Goal: Task Accomplishment & Management: Complete application form

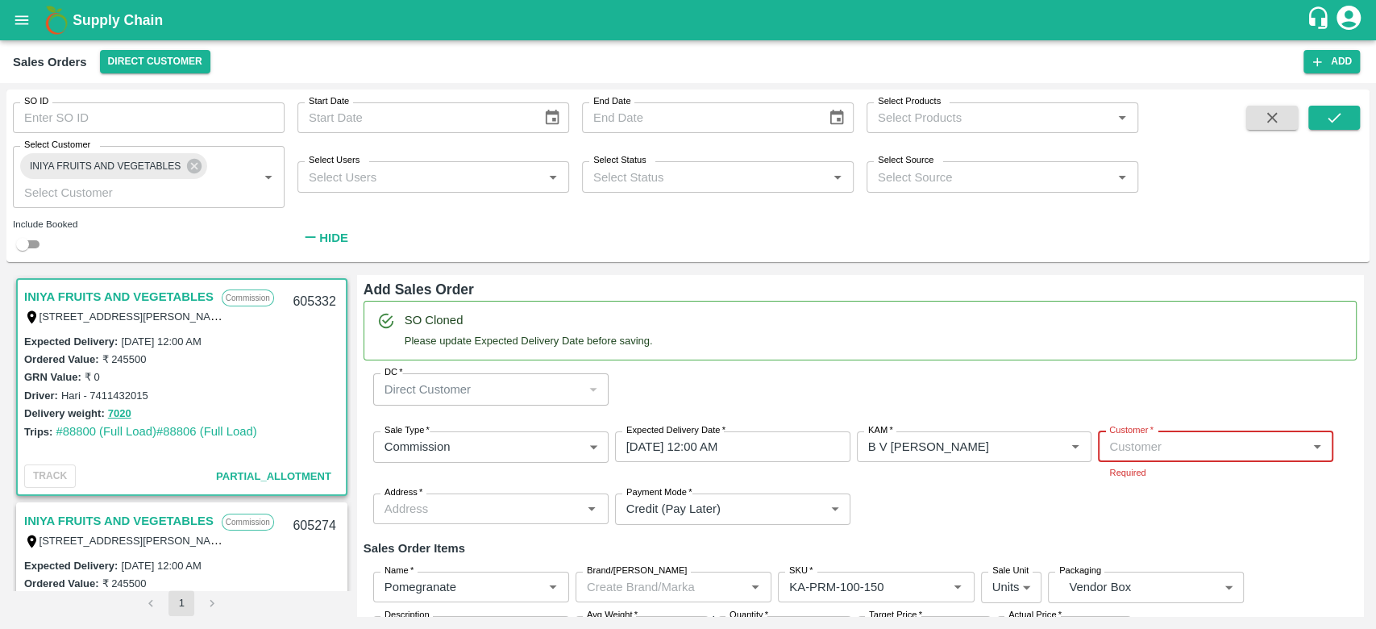
scroll to position [3, 0]
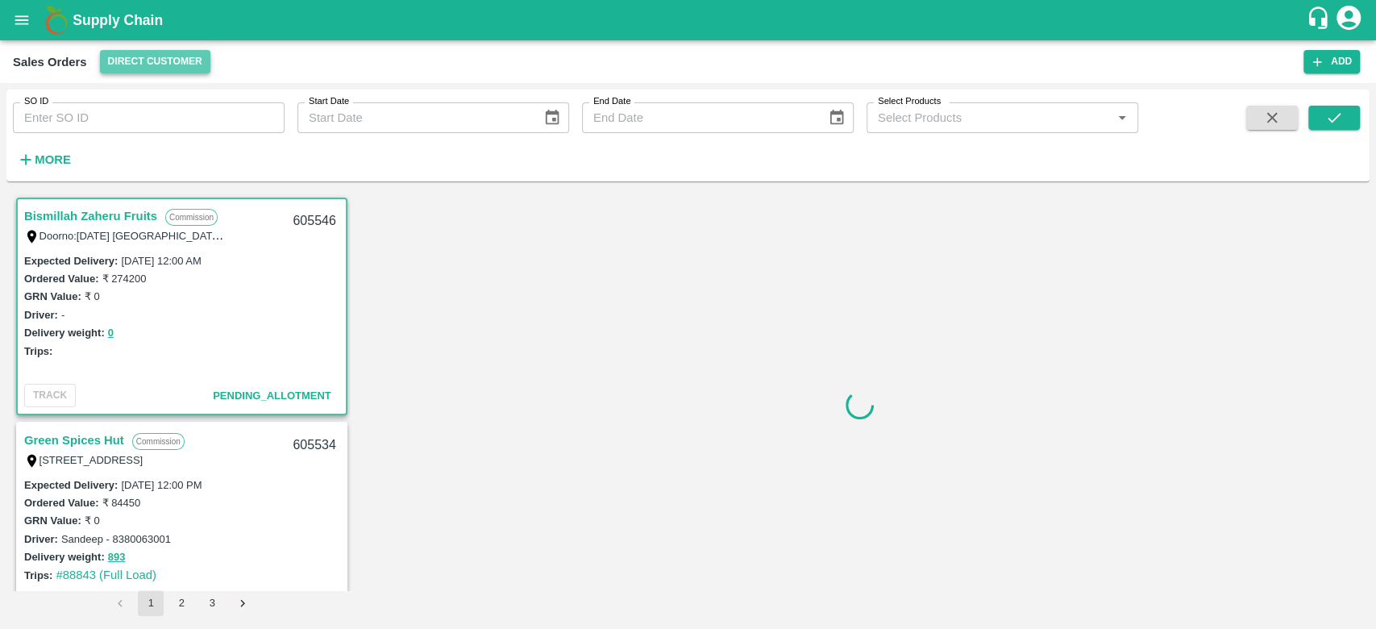
click at [157, 68] on button "Direct Customer" at bounding box center [155, 61] width 110 height 23
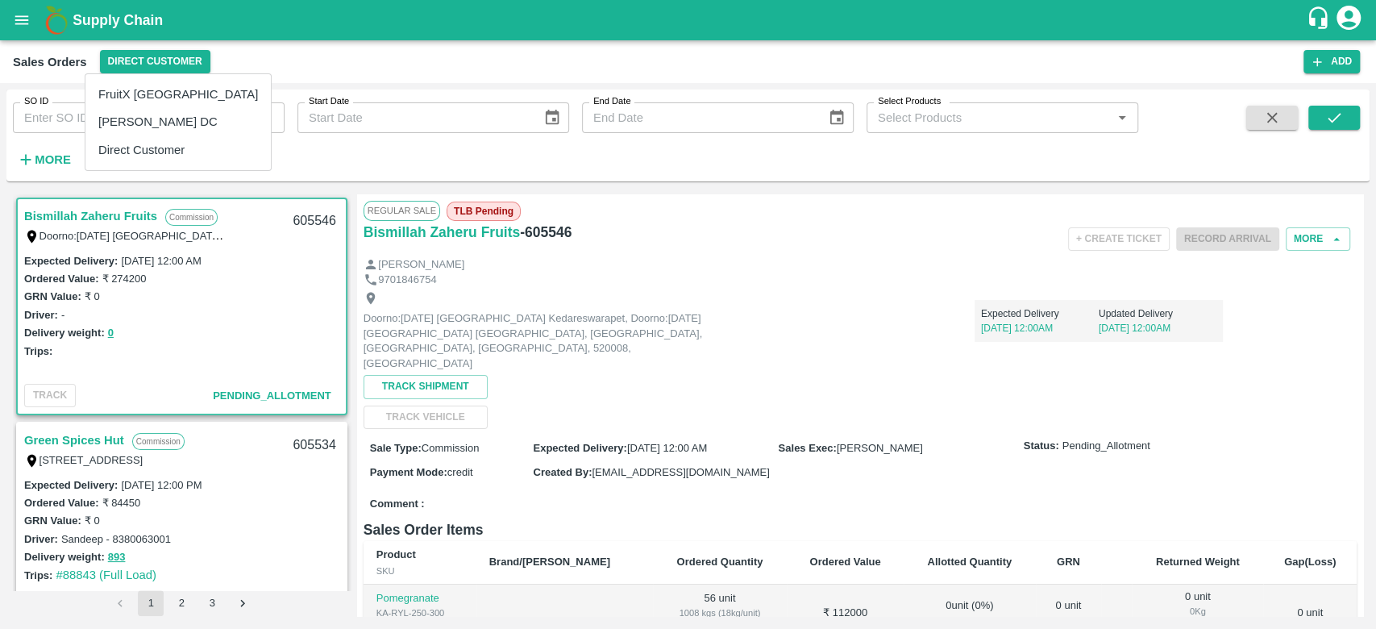
click at [39, 164] on div at bounding box center [688, 314] width 1376 height 629
click at [54, 160] on strong "More" at bounding box center [53, 159] width 36 height 13
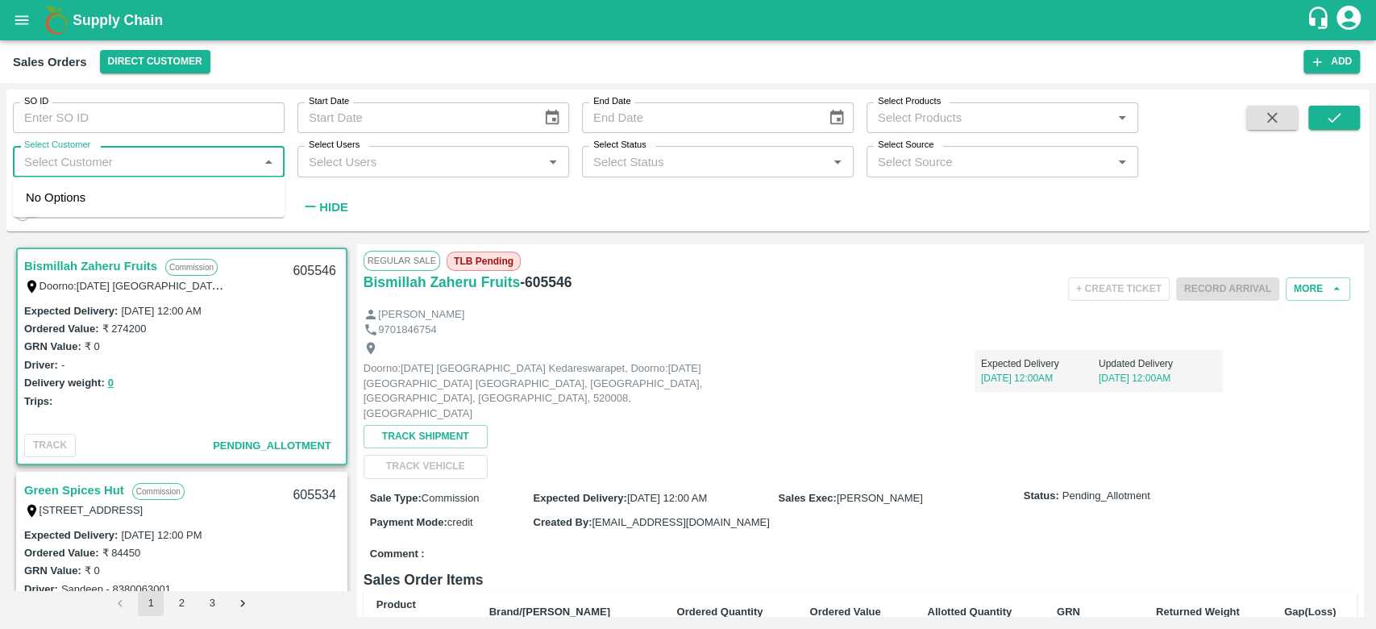
click at [54, 160] on input "Select Customer" at bounding box center [135, 161] width 235 height 21
type input "iniya"
click at [73, 190] on div "INIYA FRUITS AND VEGETABLES" at bounding box center [149, 205] width 272 height 42
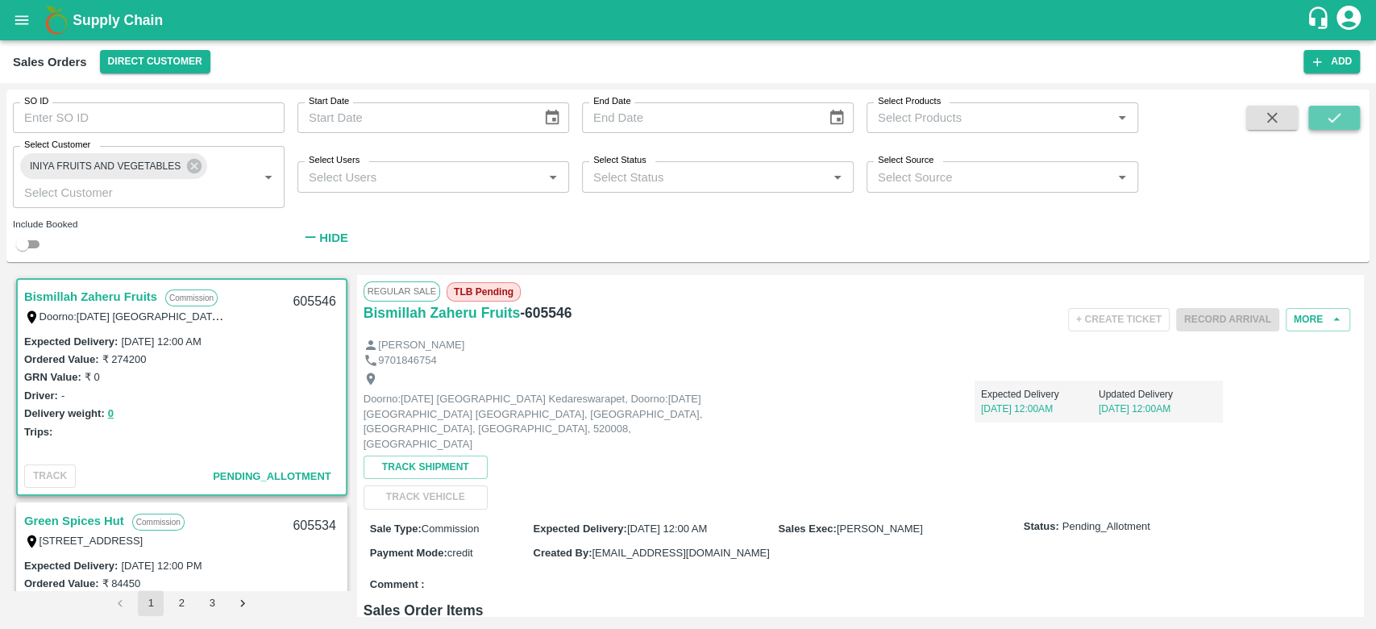
click at [1340, 110] on icon "submit" at bounding box center [1334, 118] width 18 height 18
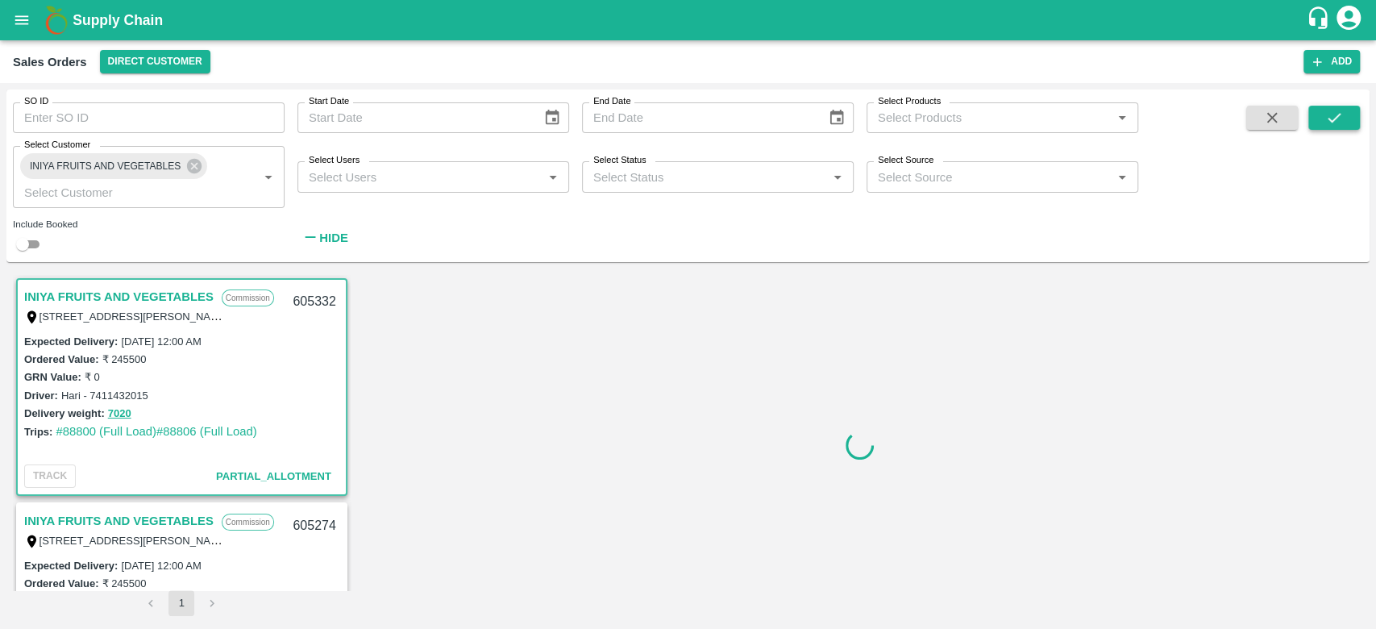
scroll to position [3, 0]
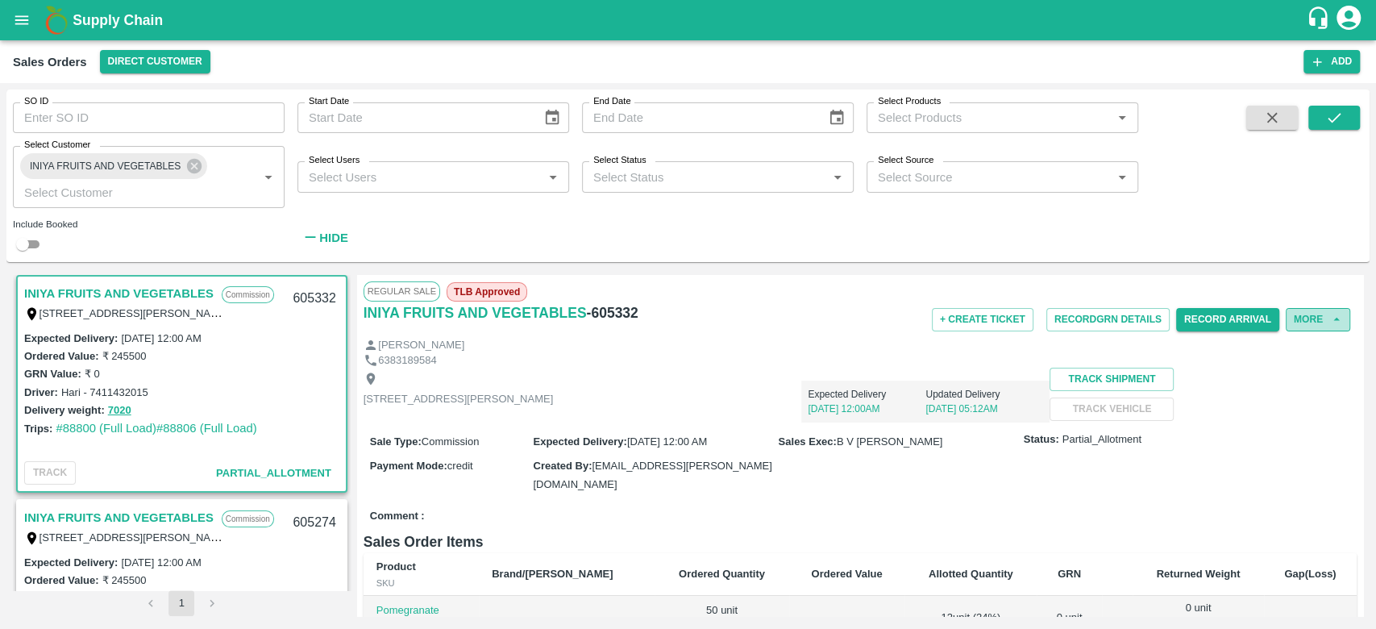
click at [1296, 316] on button "More" at bounding box center [1318, 319] width 64 height 23
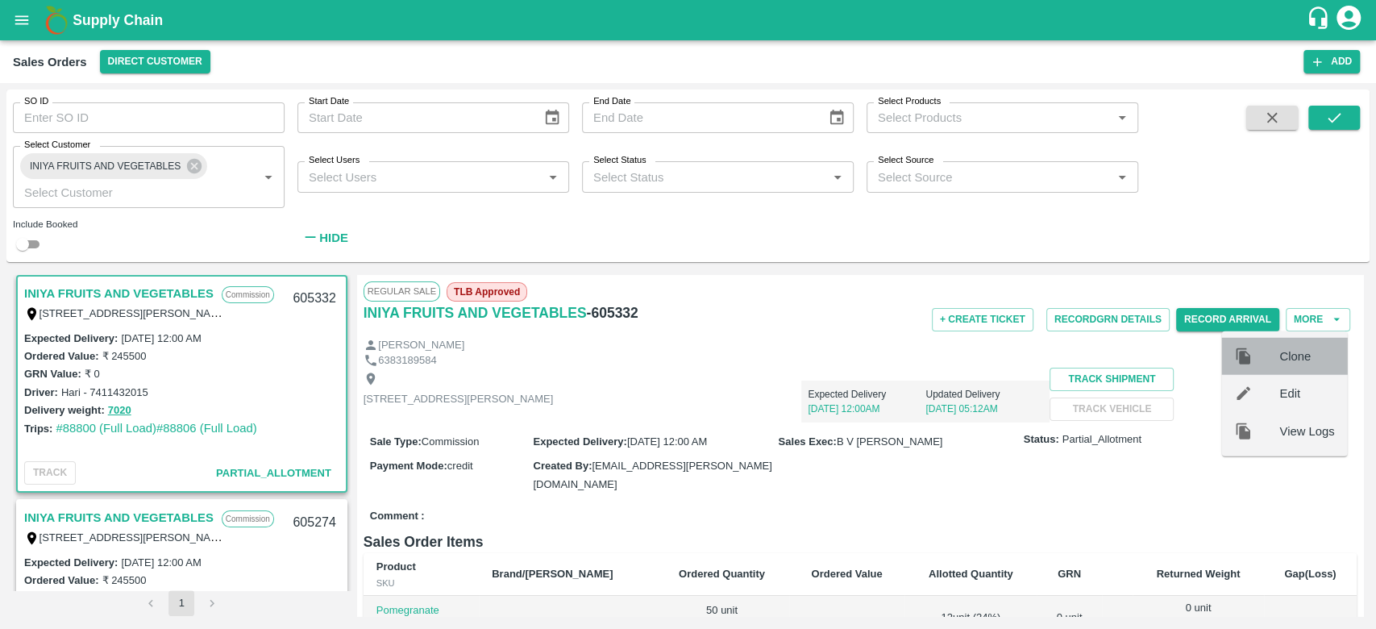
click at [1294, 365] on div "Clone" at bounding box center [1284, 356] width 126 height 37
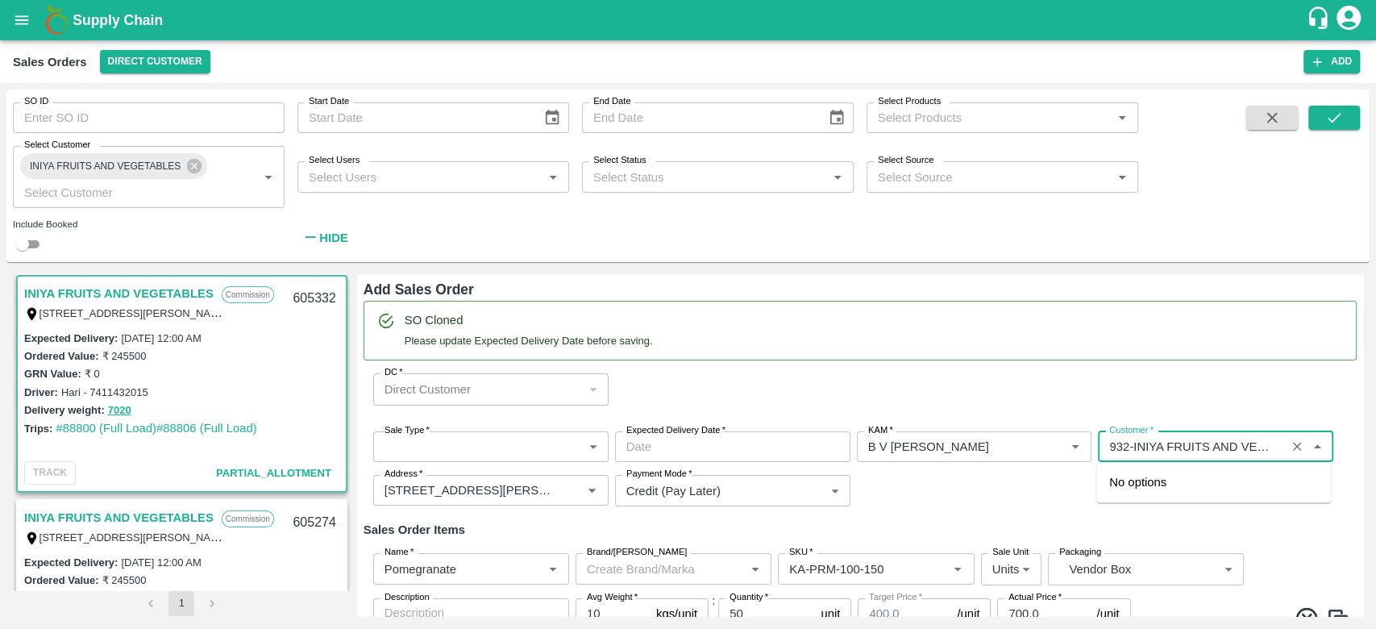
click at [439, 432] on body "Supply Chain Sales Orders Direct Customer Add SO ID SO ID Start Date Start Date…" at bounding box center [688, 314] width 1376 height 629
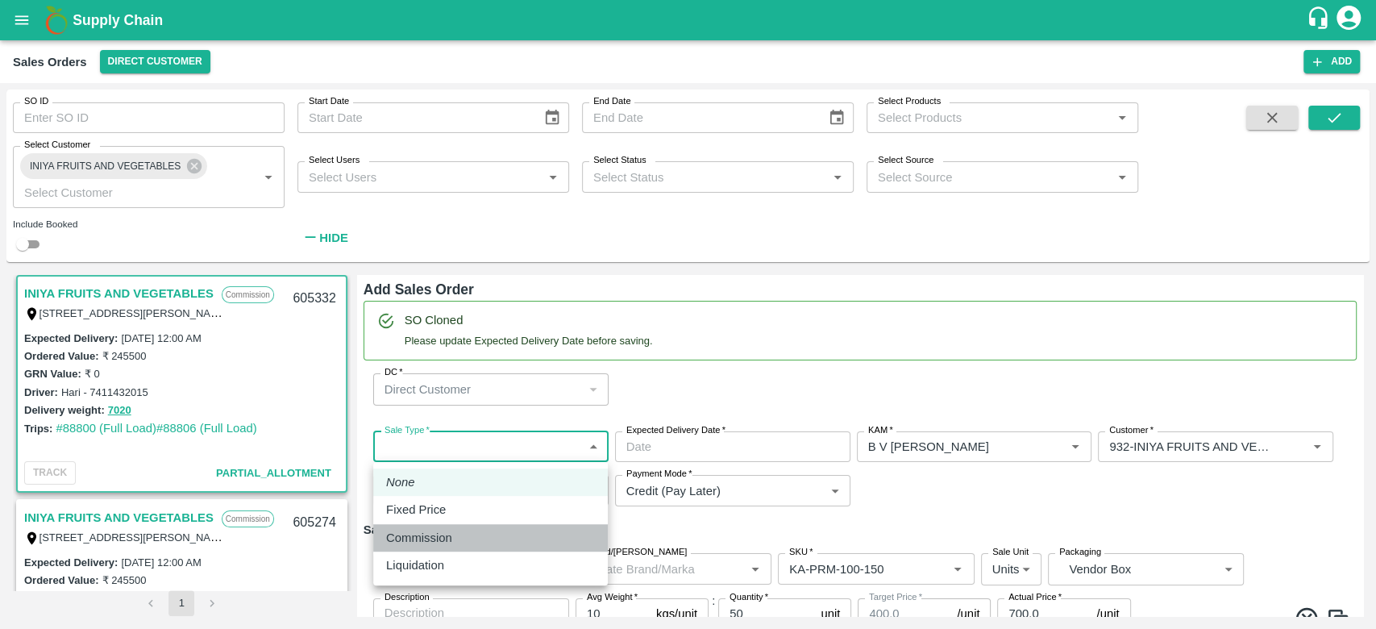
click at [413, 532] on p "Commission" at bounding box center [419, 538] width 66 height 18
type input "2"
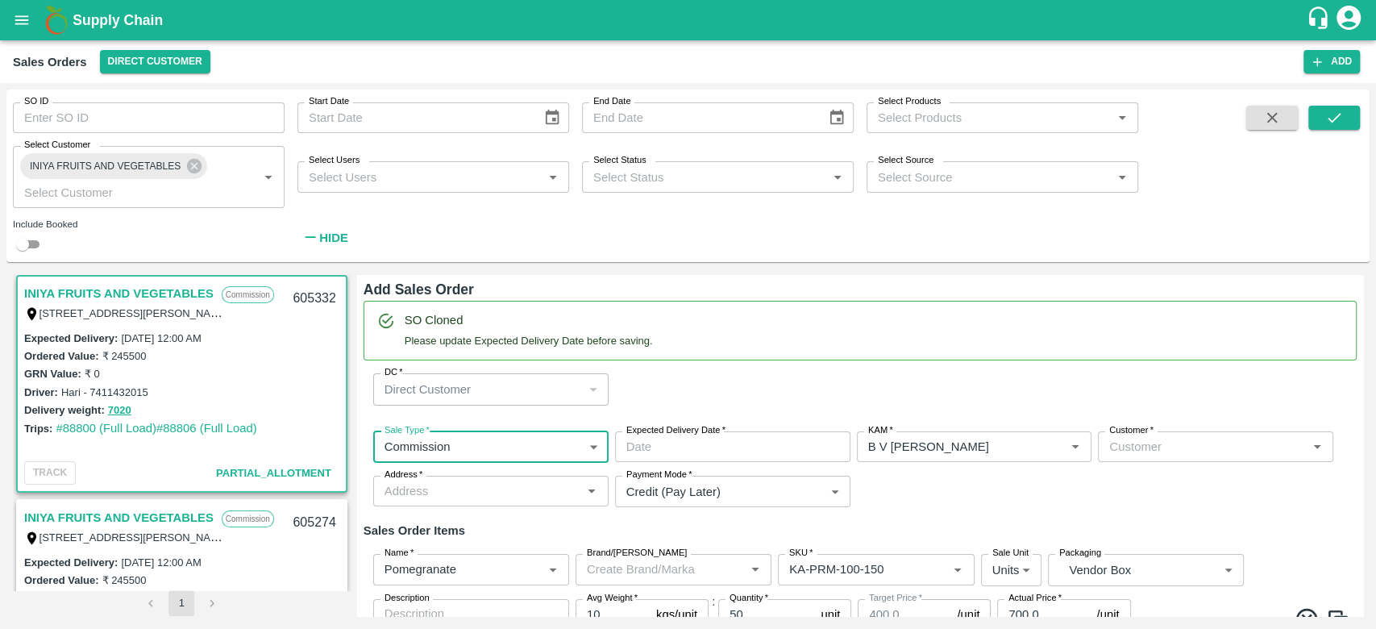
click at [1108, 451] on input "Customer   *" at bounding box center [1202, 446] width 199 height 21
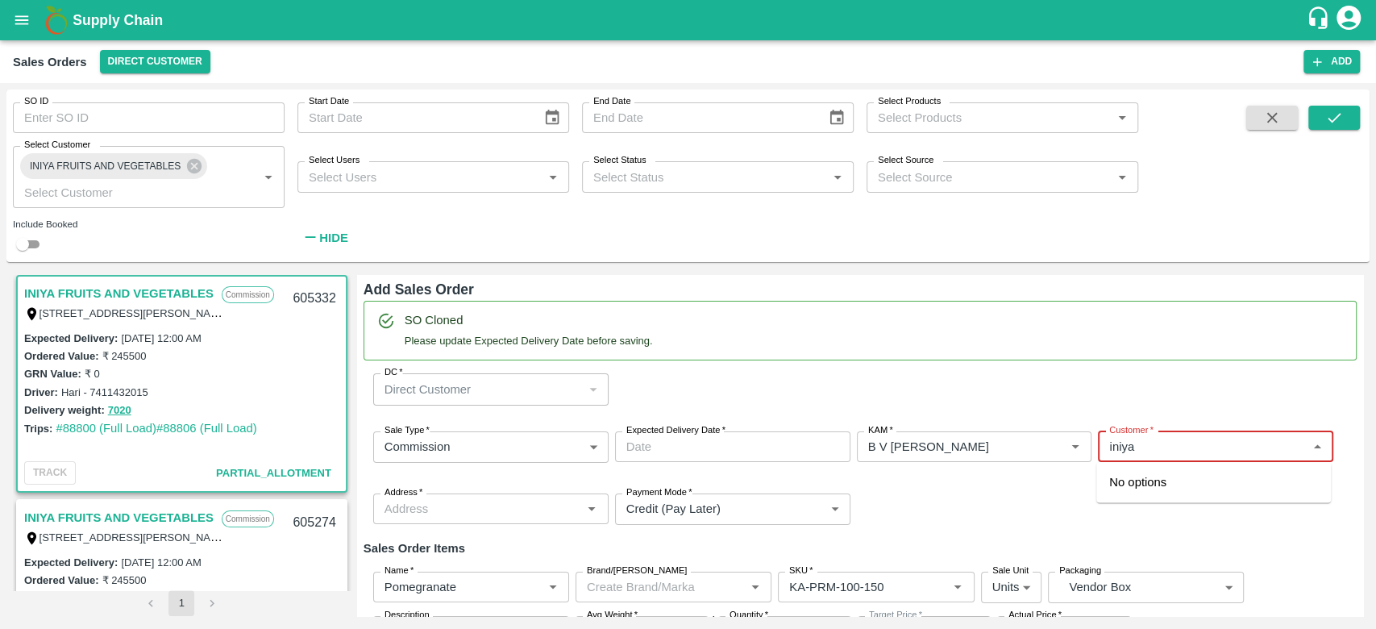
type input "iniya"
drag, startPoint x: 206, startPoint y: 430, endPoint x: 206, endPoint y: 420, distance: 9.7
click at [206, 430] on link "#88806 (Full Load)" at bounding box center [206, 428] width 101 height 13
click at [165, 292] on link "INIYA FRUITS AND VEGETABLES" at bounding box center [118, 293] width 189 height 21
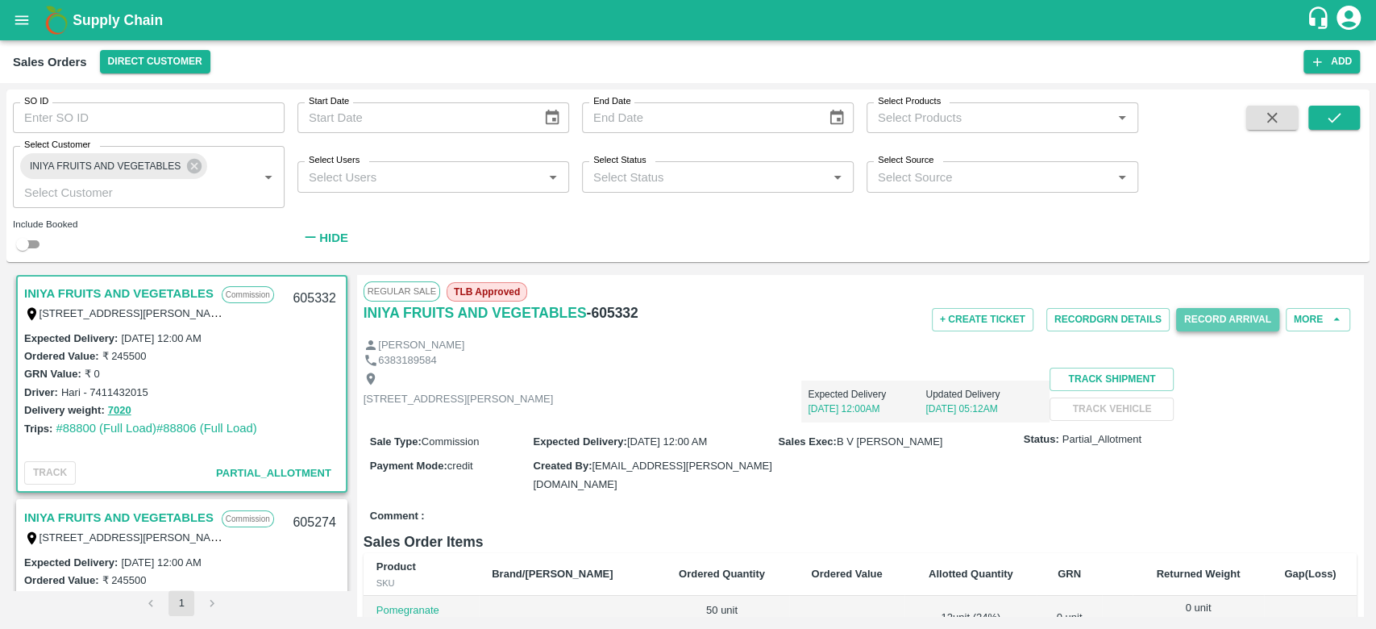
click at [1212, 314] on button "Record Arrival" at bounding box center [1227, 319] width 103 height 23
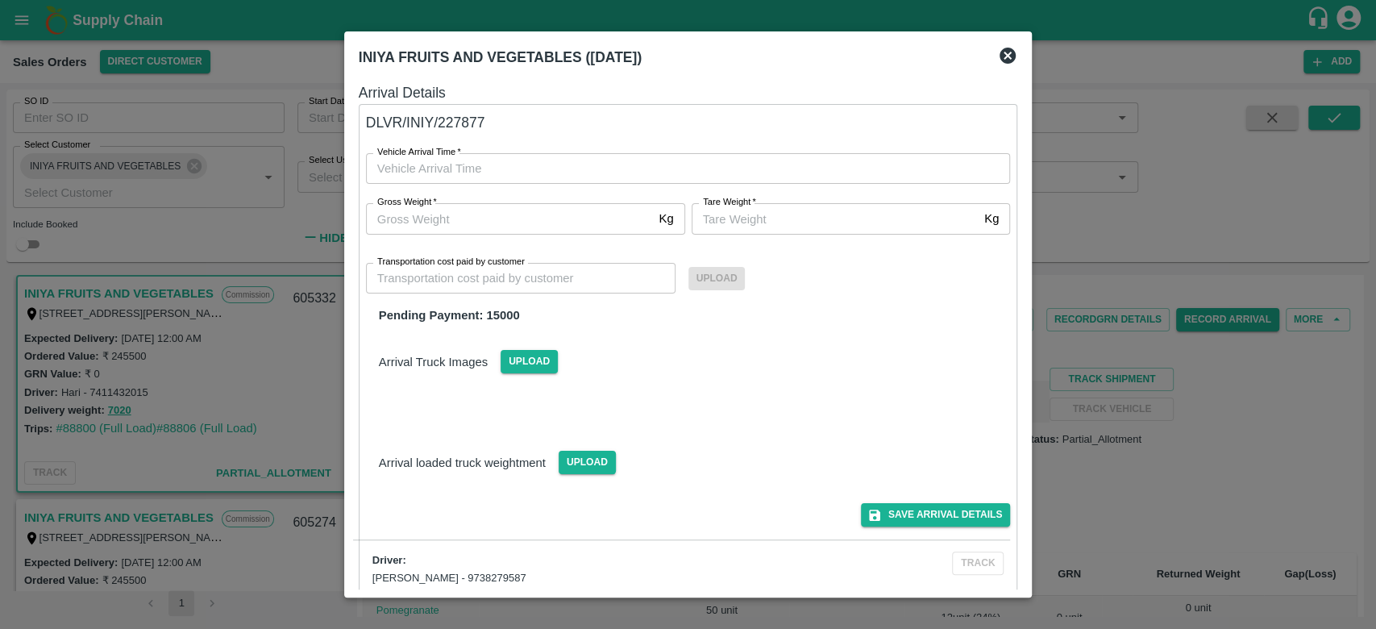
type input "DD/MM/YYYY hh:mm aa"
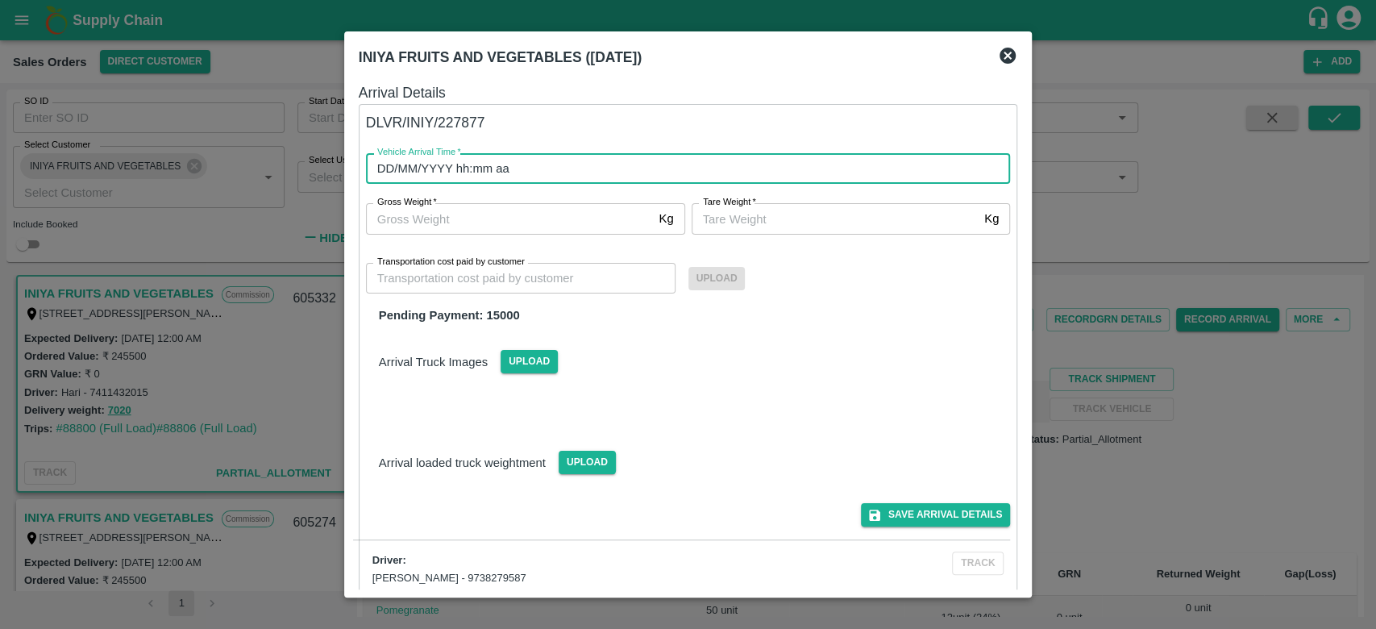
click at [503, 158] on input "DD/MM/YYYY hh:mm aa" at bounding box center [682, 168] width 633 height 31
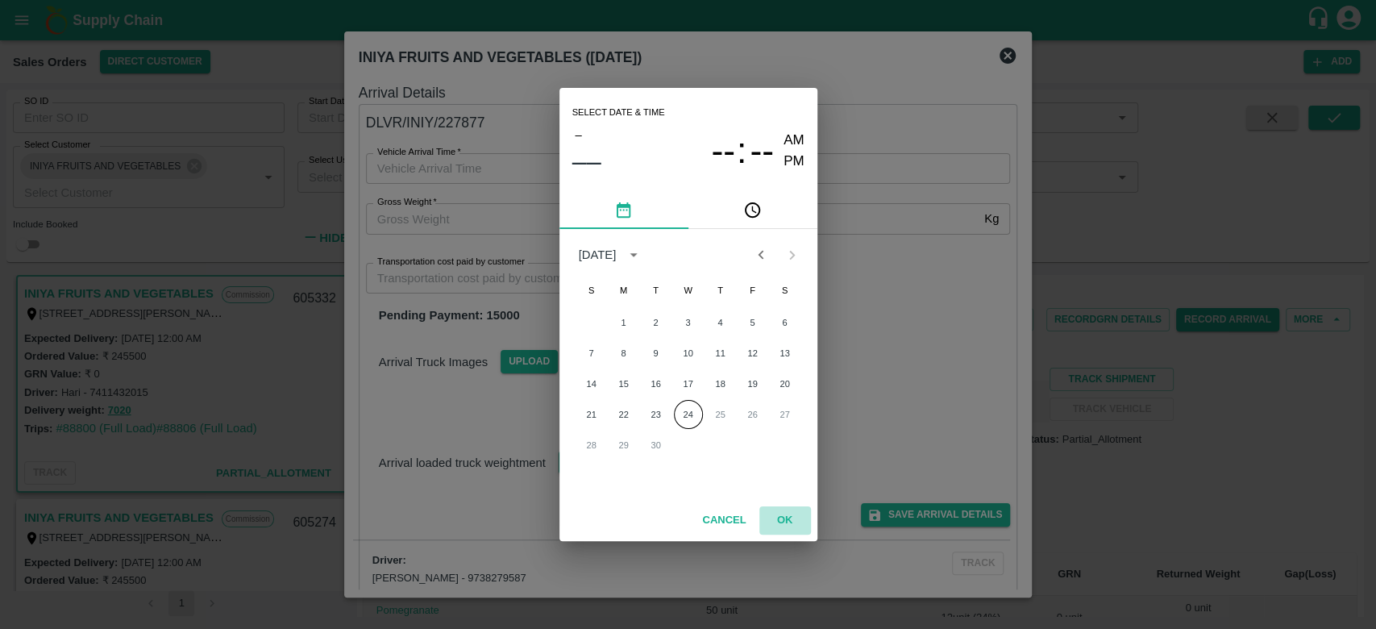
click at [787, 518] on button "OK" at bounding box center [785, 520] width 52 height 28
type input "DD/MM/YYYY hh:mm aa"
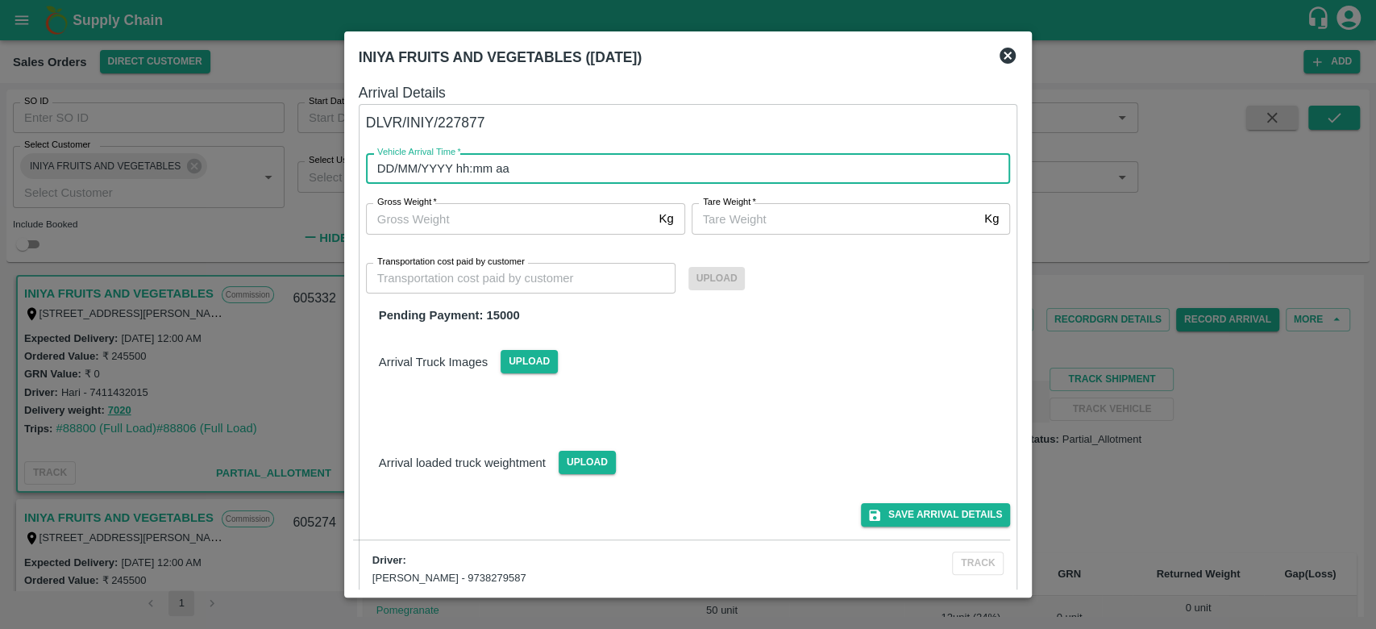
click at [523, 177] on input "DD/MM/YYYY hh:mm aa" at bounding box center [682, 168] width 633 height 31
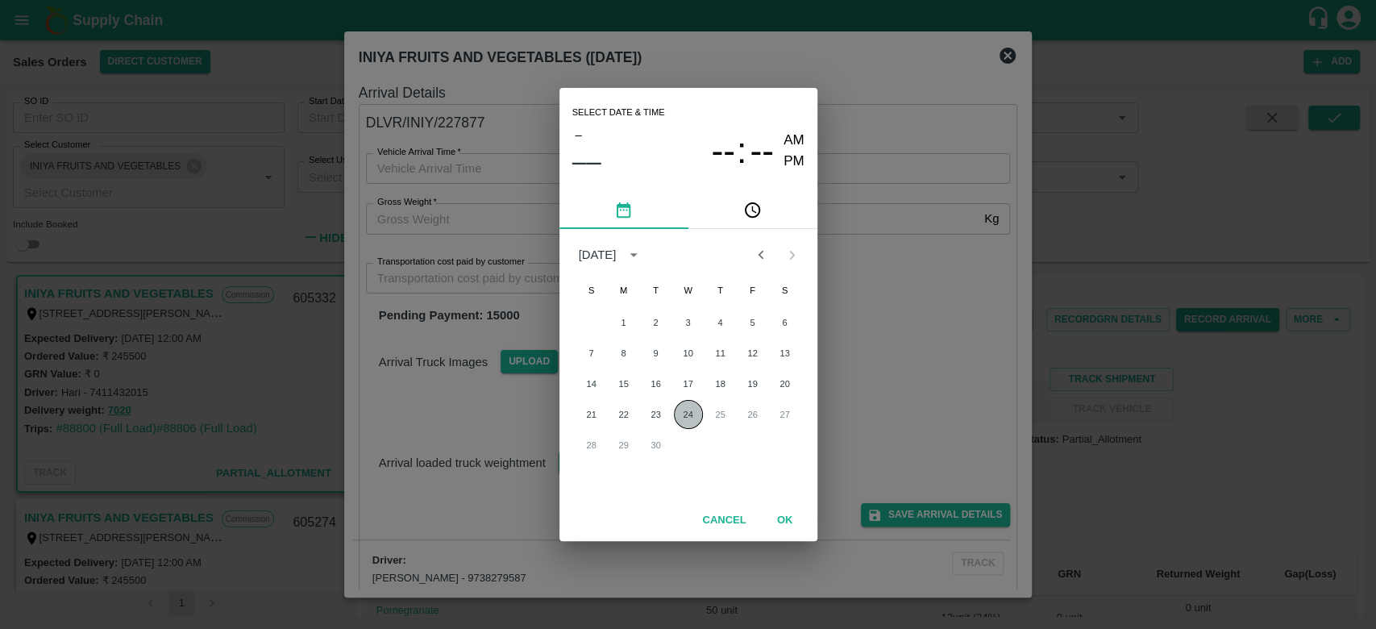
click at [692, 416] on button "24" at bounding box center [688, 414] width 29 height 29
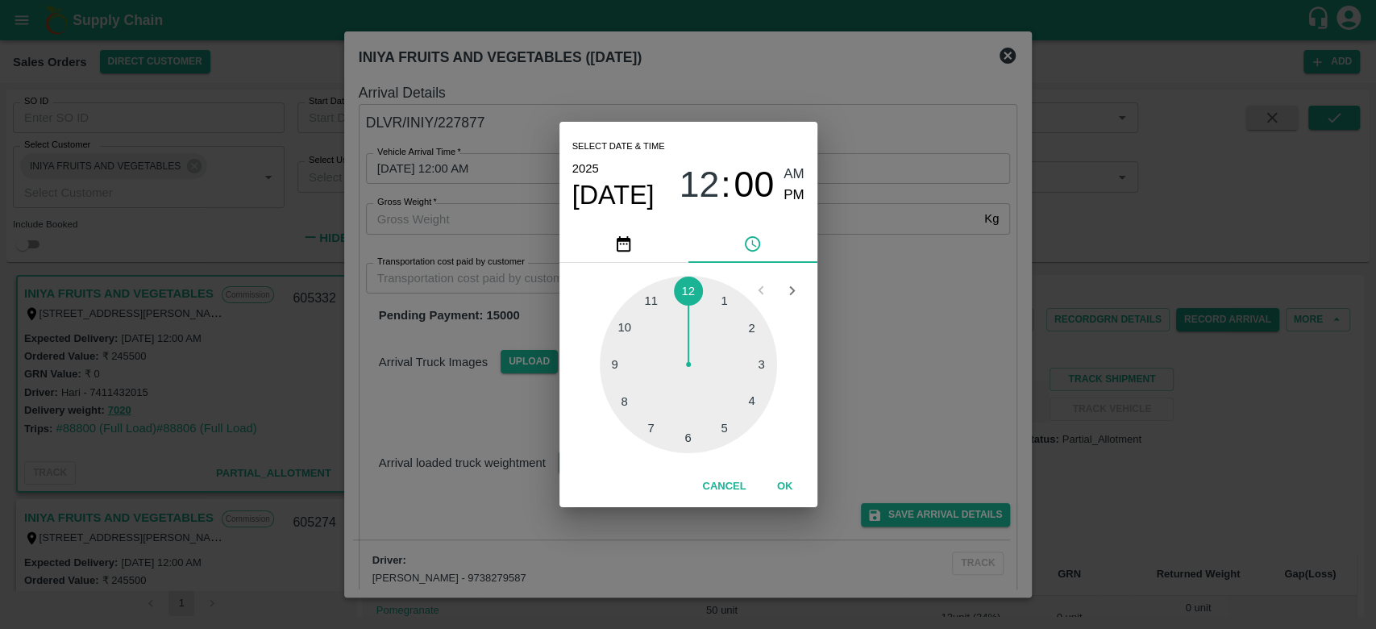
click at [720, 424] on div at bounding box center [688, 364] width 177 height 177
type input "24/09/2025 05:00 AM"
click at [787, 487] on button "OK" at bounding box center [785, 486] width 52 height 28
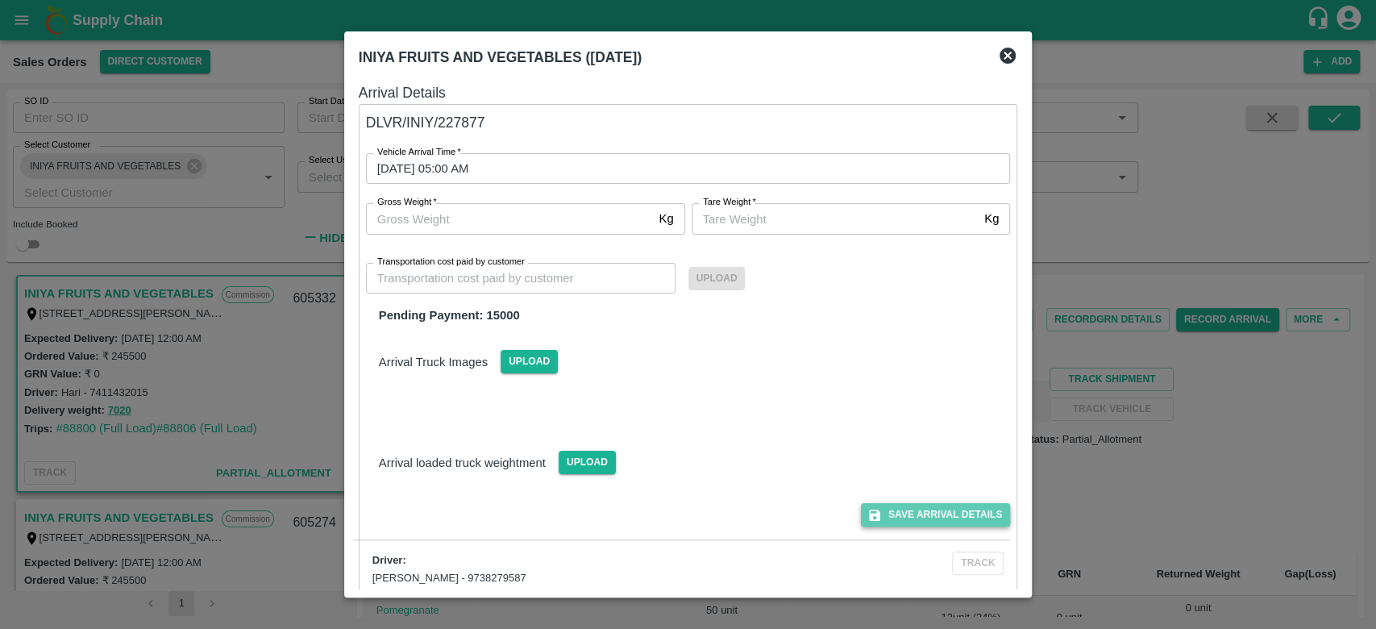
click at [922, 520] on button "Save Arrival Details" at bounding box center [935, 514] width 149 height 23
